Goal: Navigation & Orientation: Go to known website

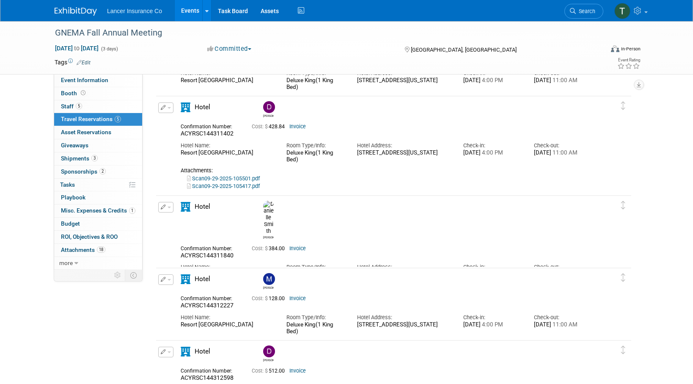
click at [188, 9] on link "Events" at bounding box center [190, 10] width 31 height 21
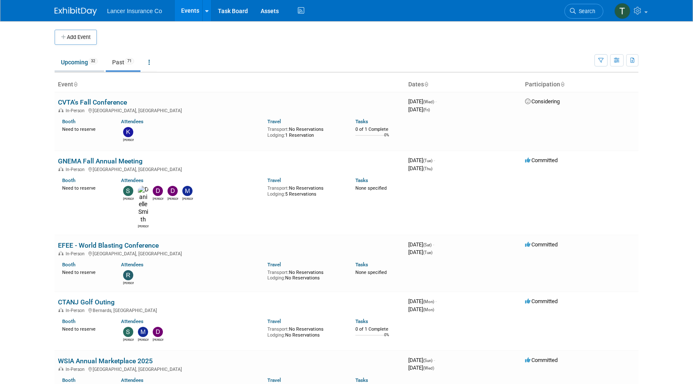
click at [67, 64] on link "Upcoming 32" at bounding box center [80, 62] width 50 height 16
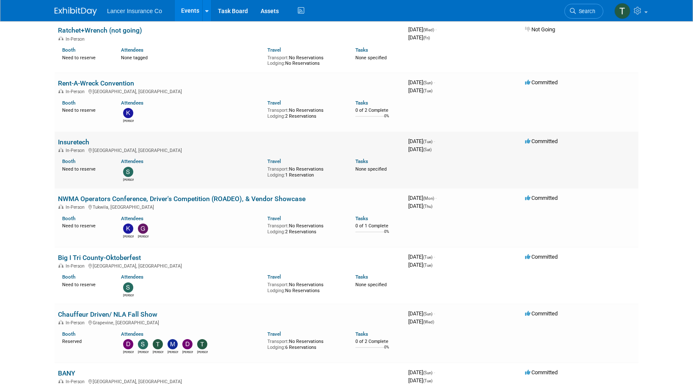
scroll to position [240, 0]
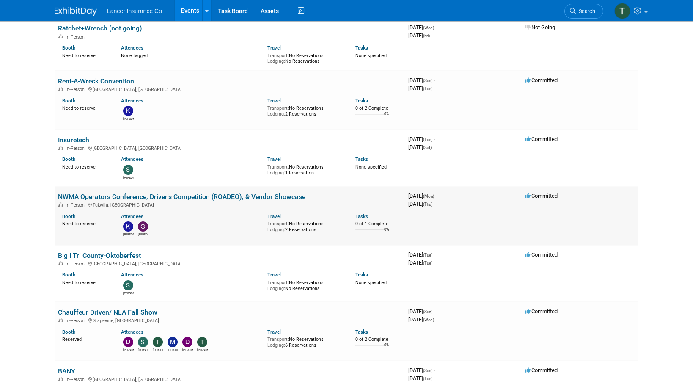
click at [121, 195] on link "NWMA Operators Conference, Driver's Competition (ROADEO), & Vendor Showcase" at bounding box center [182, 197] width 248 height 8
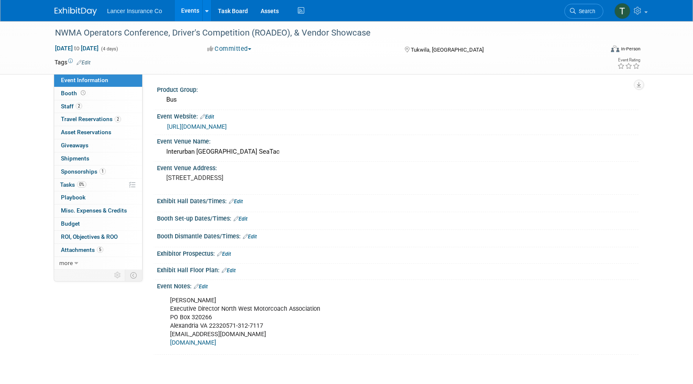
click at [215, 126] on link "[URL][DOMAIN_NAME]" at bounding box center [197, 126] width 60 height 7
